Goal: Task Accomplishment & Management: Complete application form

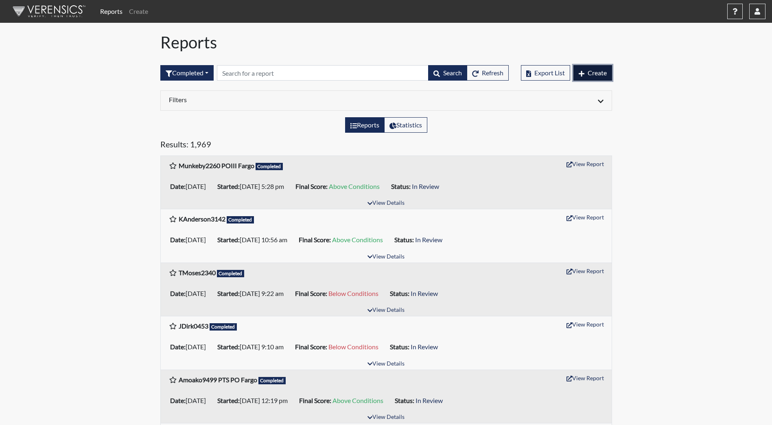
click at [599, 70] on span "Create" at bounding box center [596, 73] width 19 height 8
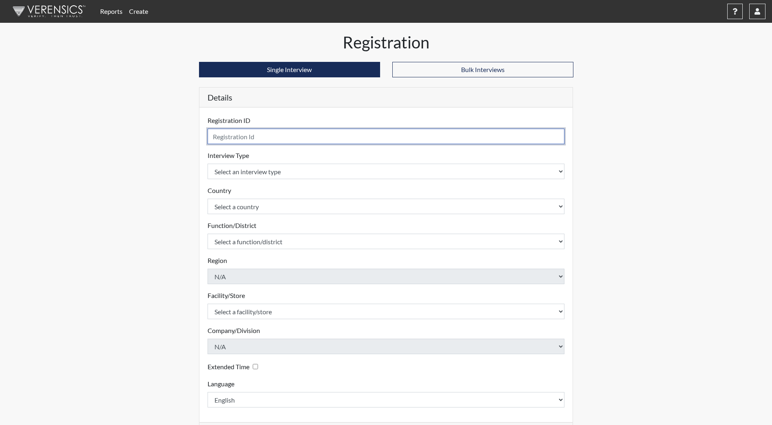
click at [276, 141] on input "text" at bounding box center [385, 136] width 357 height 15
type input "MOakland6277"
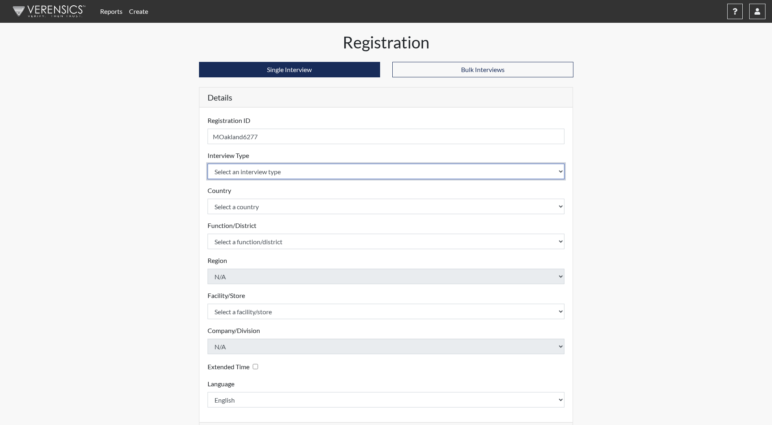
click at [284, 174] on select "Select an interview type Community Supervision Corrections Pre-Employment Pre-E…" at bounding box center [385, 171] width 357 height 15
select select "ff733e93-e1bf-11ea-9c9f-0eff0cf7eb8f"
click at [207, 164] on select "Select an interview type Community Supervision Corrections Pre-Employment Pre-E…" at bounding box center [385, 171] width 357 height 15
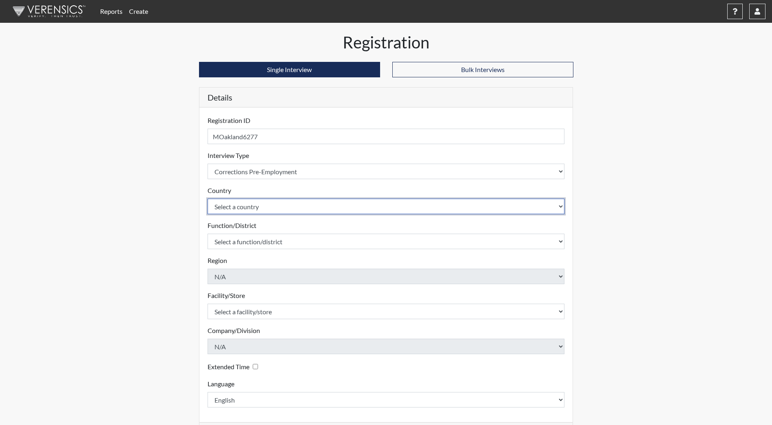
click at [279, 211] on select "Select a country [GEOGRAPHIC_DATA] [GEOGRAPHIC_DATA]" at bounding box center [385, 206] width 357 height 15
select select "united-states-of-[GEOGRAPHIC_DATA]"
click at [207, 199] on select "Select a country [GEOGRAPHIC_DATA] [GEOGRAPHIC_DATA]" at bounding box center [385, 206] width 357 height 15
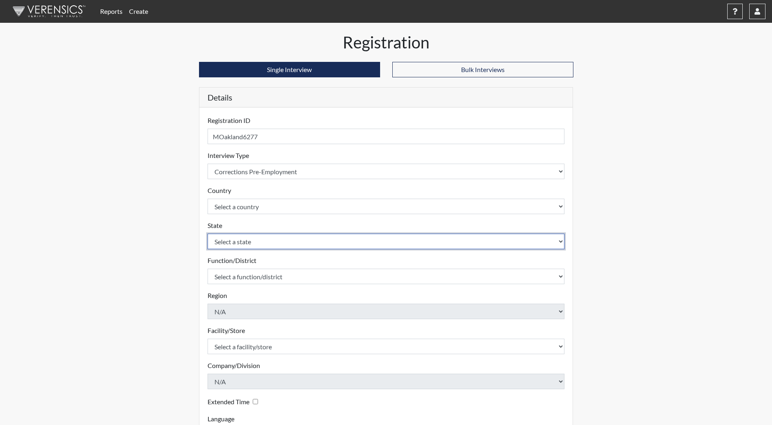
click at [276, 245] on select "Select a state [US_STATE] [US_STATE] [US_STATE] [US_STATE] [US_STATE] [US_STATE…" at bounding box center [385, 241] width 357 height 15
select select "ND"
click at [207, 234] on select "Select a state [US_STATE] [US_STATE] [US_STATE] [US_STATE] [US_STATE] [US_STATE…" at bounding box center [385, 241] width 357 height 15
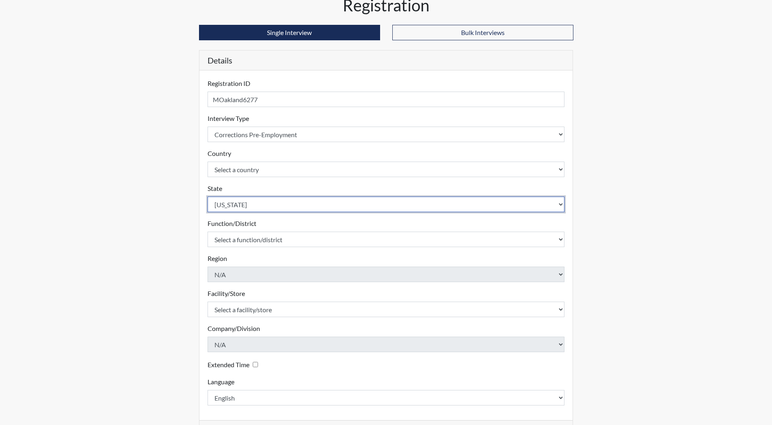
scroll to position [68, 0]
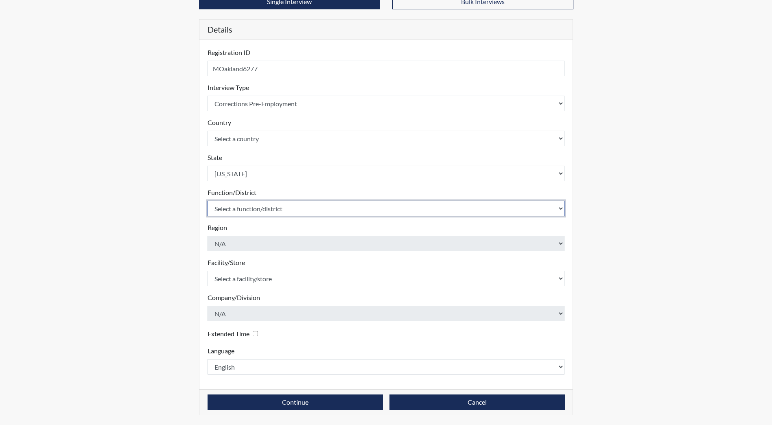
click at [265, 212] on select "Select a function/district Central Office/530 DJS Community/224 HRCC/516 JRCC/5…" at bounding box center [385, 208] width 357 height 15
select select "e2afb5f8-f4eb-4dcf-80a4-ccc1b0dc4df0"
click at [207, 201] on select "Select a function/district Central Office/530 DJS Community/224 HRCC/516 JRCC/5…" at bounding box center [385, 208] width 357 height 15
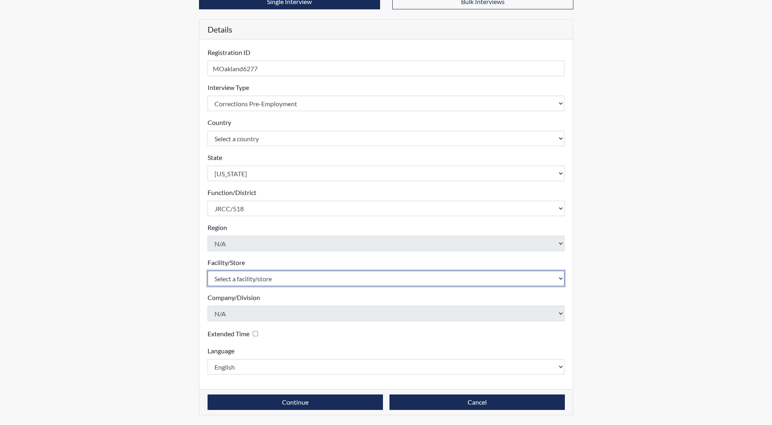
click at [249, 282] on select "Select a facility/store [GEOGRAPHIC_DATA] [PERSON_NAME][GEOGRAPHIC_DATA] [US_ST…" at bounding box center [385, 278] width 357 height 15
select select "98df86d5-ace5-42b8-a35c-ae8b77e46ca8"
click at [207, 271] on select "Select a facility/store [GEOGRAPHIC_DATA] [PERSON_NAME][GEOGRAPHIC_DATA] [US_ST…" at bounding box center [385, 278] width 357 height 15
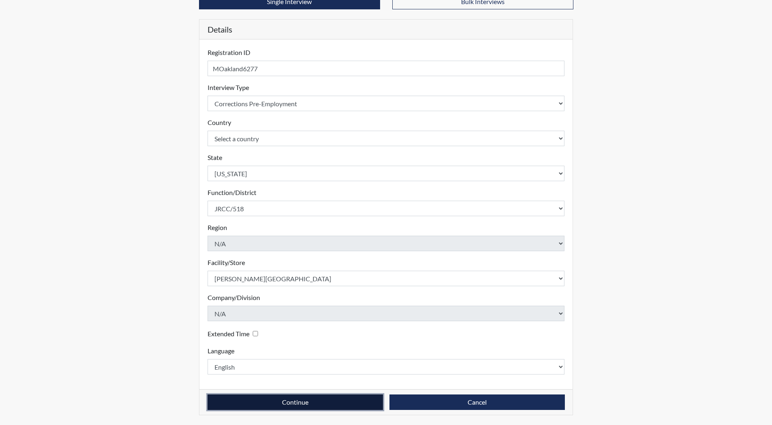
click at [256, 401] on button "Continue" at bounding box center [294, 401] width 175 height 15
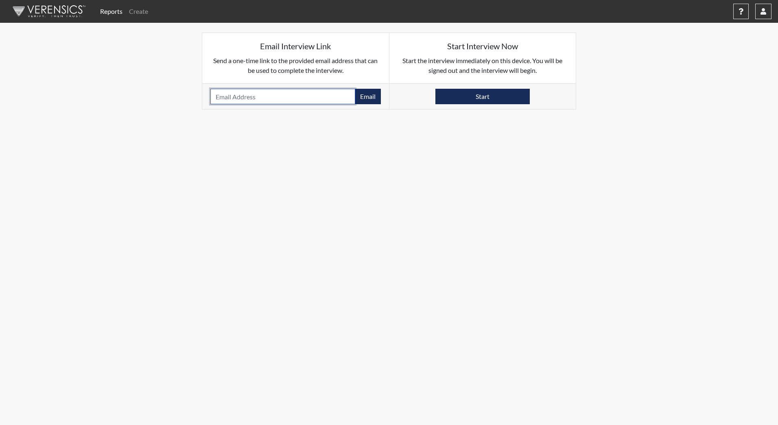
click at [247, 97] on input "email" at bounding box center [282, 96] width 145 height 15
type input "[PERSON_NAME][EMAIL_ADDRESS][DOMAIN_NAME]"
click at [367, 99] on button "Email" at bounding box center [368, 96] width 26 height 15
